Goal: Navigation & Orientation: Find specific page/section

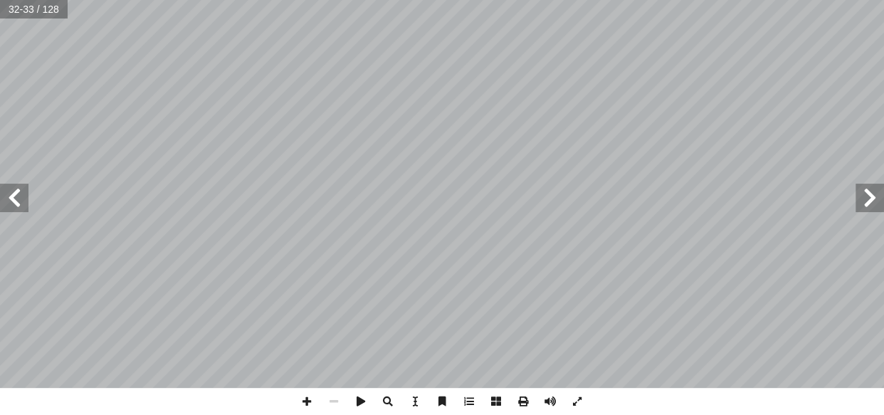
click at [679, 204] on span at bounding box center [869, 198] width 28 height 28
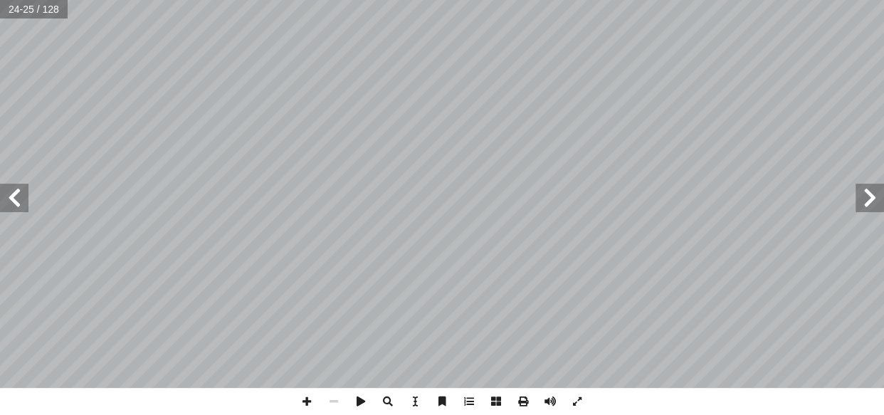
click at [679, 204] on span at bounding box center [869, 198] width 28 height 28
